Goal: Task Accomplishment & Management: Use online tool/utility

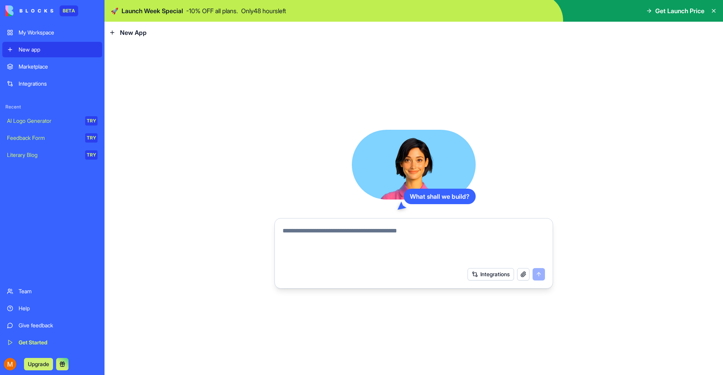
click at [405, 236] on textarea at bounding box center [414, 244] width 262 height 37
drag, startPoint x: 296, startPoint y: 228, endPoint x: 465, endPoint y: 239, distance: 169.2
click at [465, 239] on textarea at bounding box center [414, 244] width 262 height 37
type textarea "****"
click at [481, 274] on button "Integrations" at bounding box center [491, 274] width 46 height 12
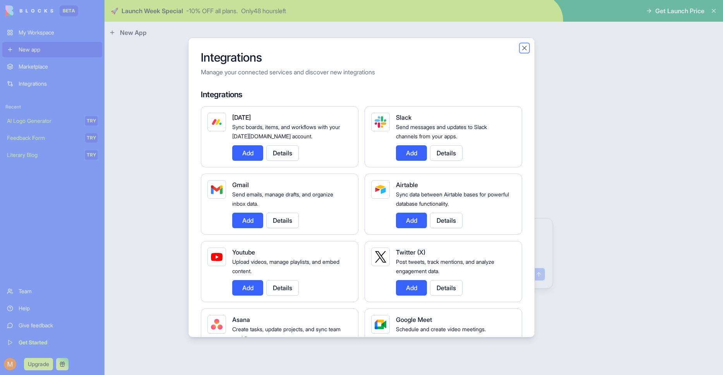
click at [525, 47] on button "Close" at bounding box center [525, 48] width 8 height 8
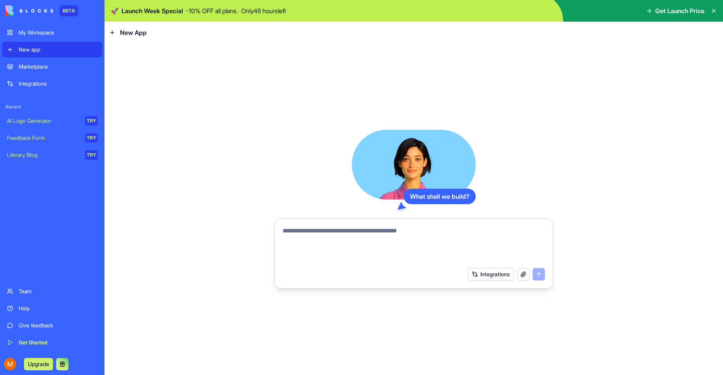
click at [368, 237] on textarea at bounding box center [414, 244] width 262 height 37
type textarea "**********"
click at [538, 278] on button "submit" at bounding box center [539, 274] width 12 height 12
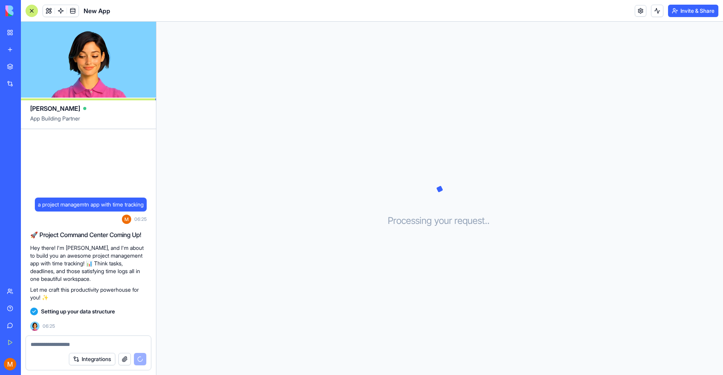
click at [62, 342] on textarea at bounding box center [89, 344] width 116 height 8
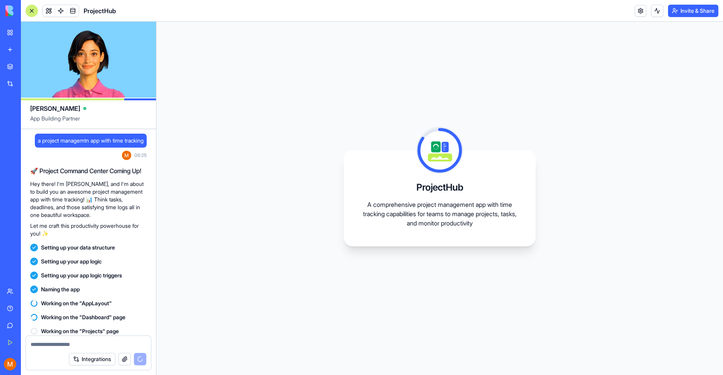
scroll to position [55, 0]
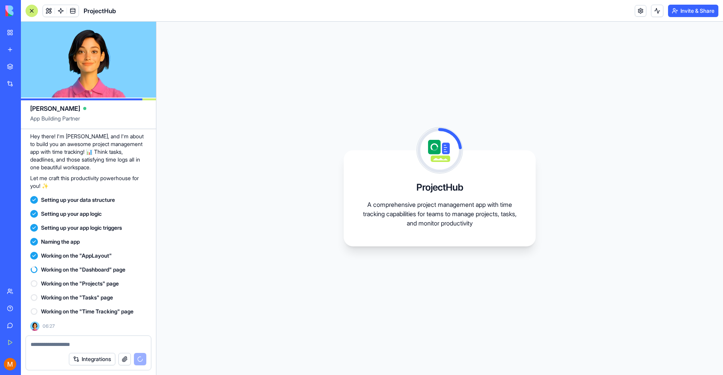
click at [449, 154] on icon at bounding box center [439, 149] width 41 height 41
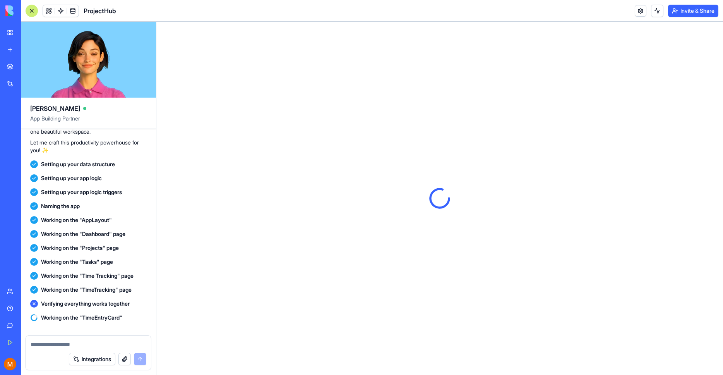
scroll to position [0, 0]
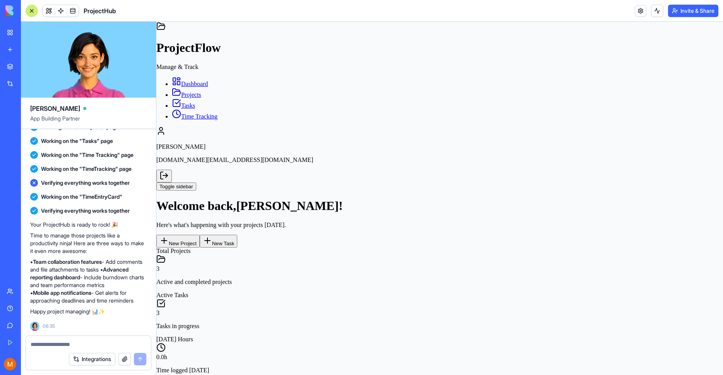
drag, startPoint x: 535, startPoint y: 182, endPoint x: 539, endPoint y: 203, distance: 21.7
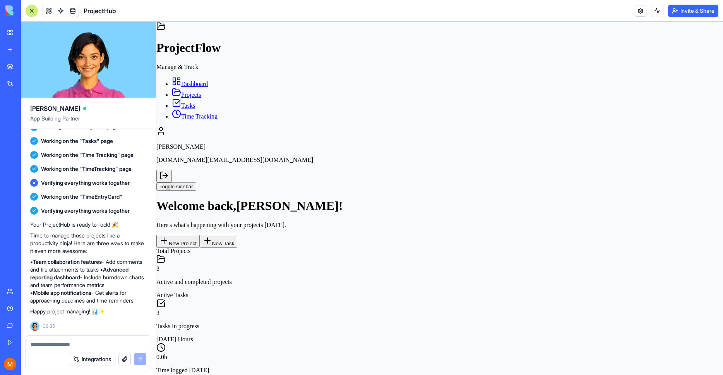
click at [238, 235] on button "New Task" at bounding box center [219, 241] width 38 height 13
click at [201, 98] on link "Projects" at bounding box center [186, 94] width 29 height 7
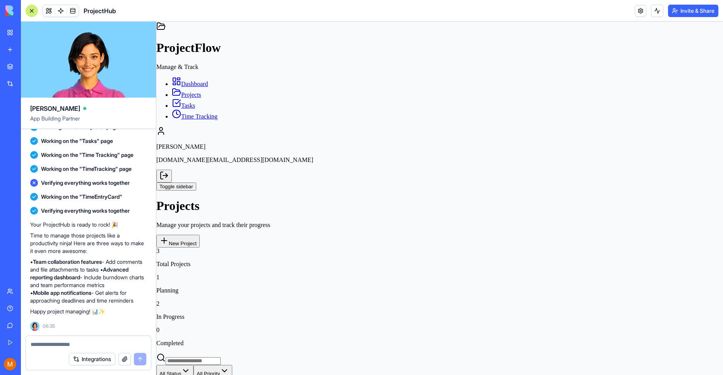
click at [317, 374] on div "Website Redesign" at bounding box center [439, 380] width 567 height 7
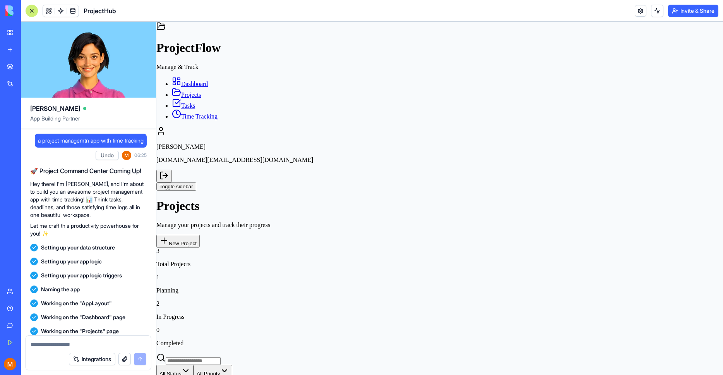
scroll to position [219, 0]
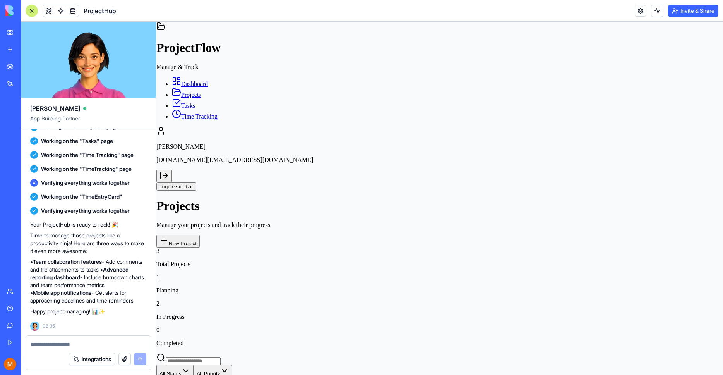
drag, startPoint x: 632, startPoint y: 107, endPoint x: 514, endPoint y: 99, distance: 118.4
click at [626, 340] on p "Completed" at bounding box center [439, 343] width 567 height 7
click at [512, 300] on div "2" at bounding box center [439, 303] width 567 height 7
click at [411, 287] on p "Planning" at bounding box center [439, 290] width 567 height 7
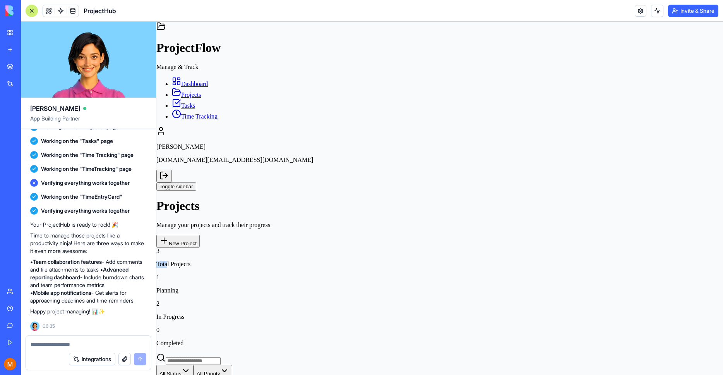
click at [290, 247] on div "3 Total Projects" at bounding box center [439, 257] width 567 height 20
click at [200, 235] on button "New Project" at bounding box center [177, 241] width 43 height 13
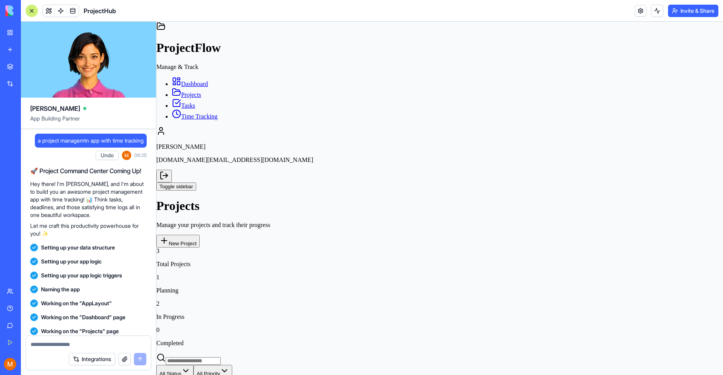
click at [187, 109] on link "Tasks" at bounding box center [183, 105] width 23 height 7
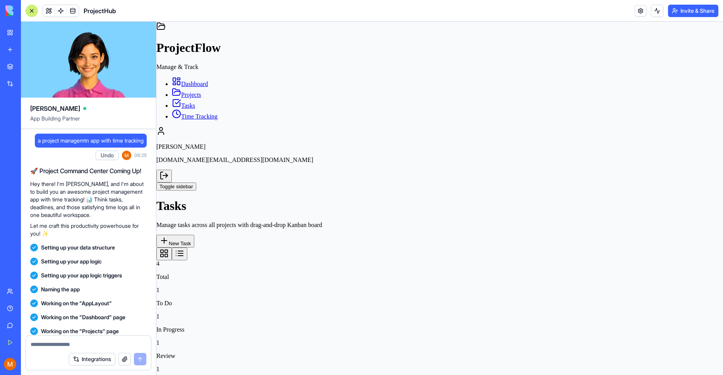
click at [447, 260] on div "4 Total 1 To Do 1 In Progress 1 Review 1 Done" at bounding box center [439, 322] width 567 height 125
click at [542, 260] on div "4 Total 1 To Do 1 In Progress 1 Review 1 Done" at bounding box center [439, 322] width 567 height 125
click at [681, 365] on div "1 Done" at bounding box center [439, 375] width 567 height 20
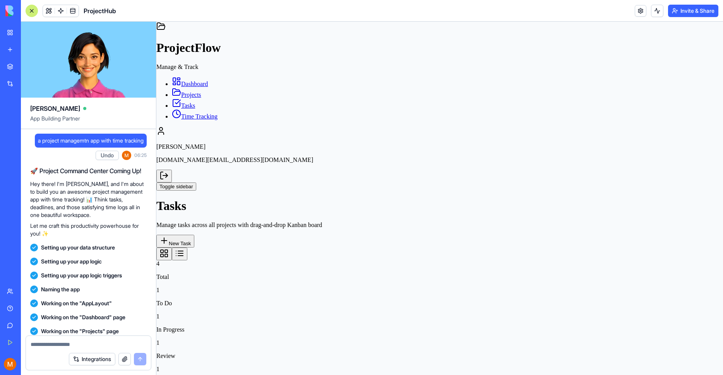
scroll to position [18, 0]
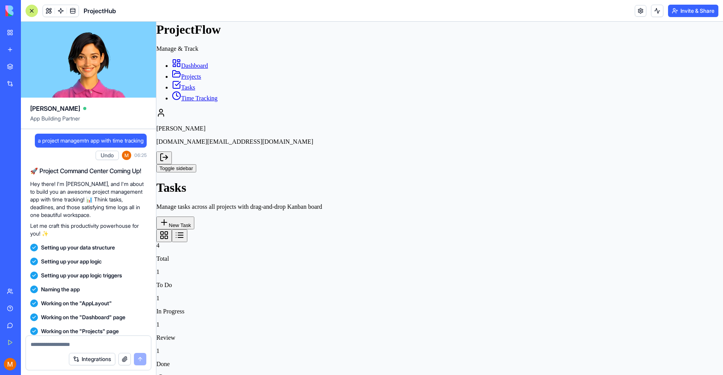
click at [221, 374] on input at bounding box center [193, 382] width 55 height 8
click at [214, 101] on span "Time Tracking" at bounding box center [199, 98] width 36 height 7
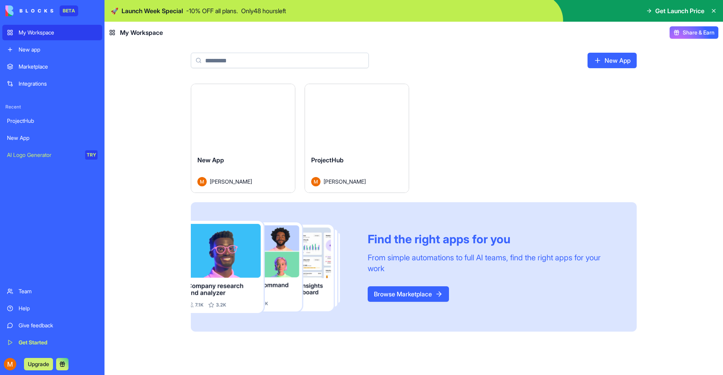
click at [27, 298] on link "Team" at bounding box center [52, 290] width 100 height 15
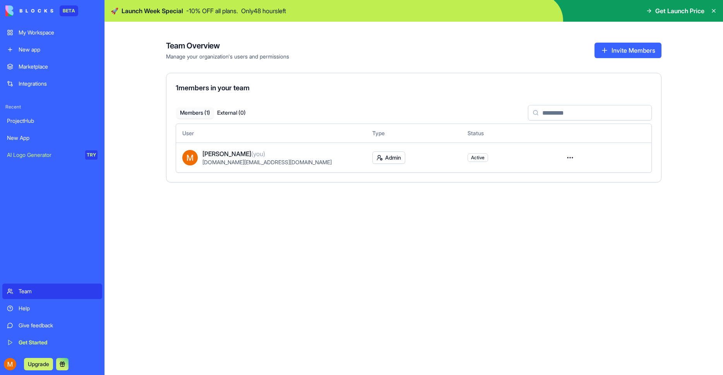
click at [27, 306] on div "Help" at bounding box center [58, 308] width 79 height 8
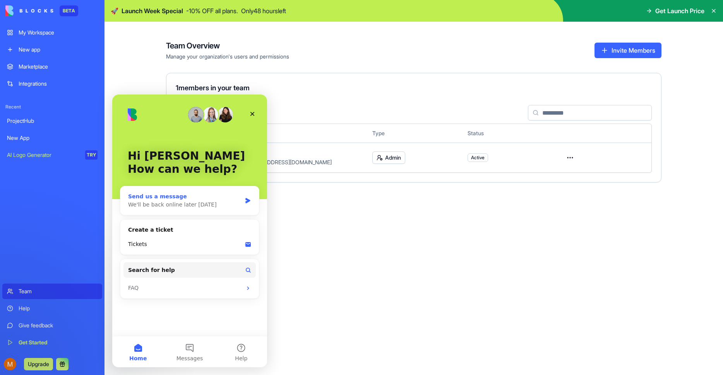
click at [174, 210] on div "Send us a message We'll be back online later today" at bounding box center [189, 200] width 139 height 29
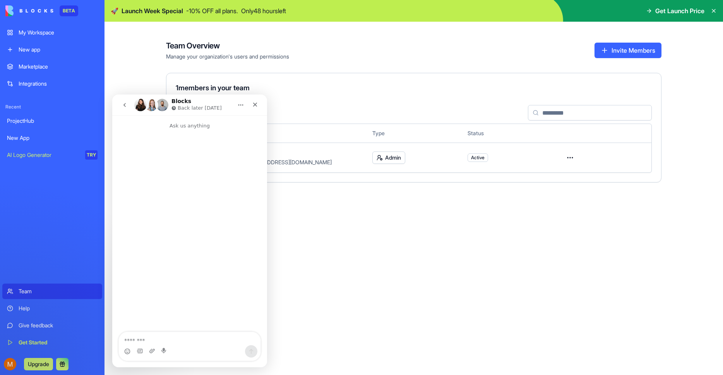
click at [180, 340] on textarea "Message…" at bounding box center [190, 338] width 142 height 13
click at [254, 103] on icon "Close" at bounding box center [255, 105] width 4 height 4
